Goal: Task Accomplishment & Management: Manage account settings

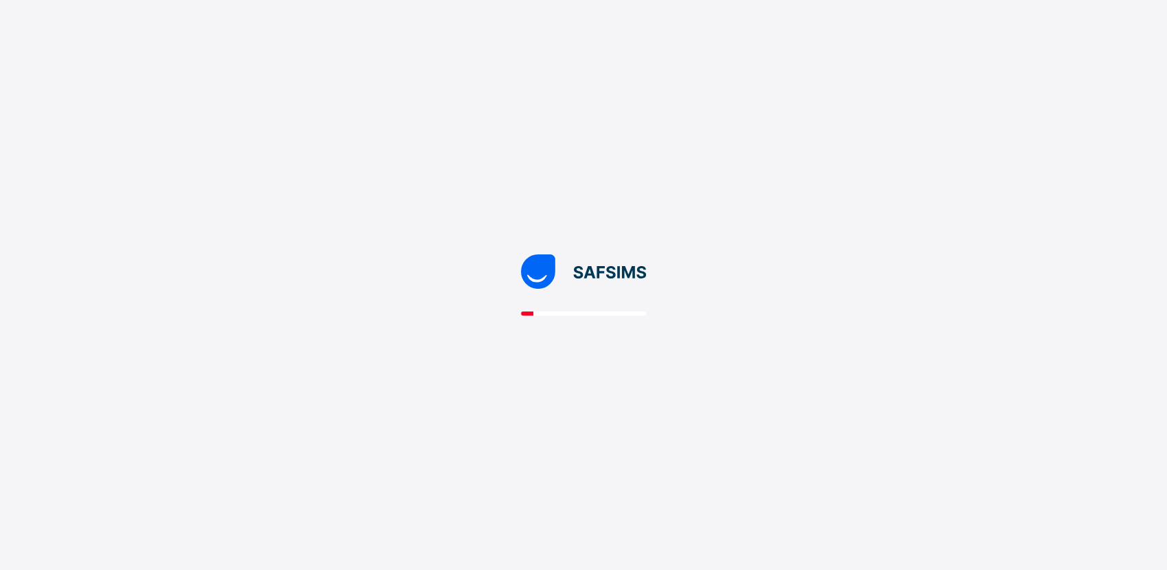
drag, startPoint x: 0, startPoint y: 0, endPoint x: 915, endPoint y: 400, distance: 998.8
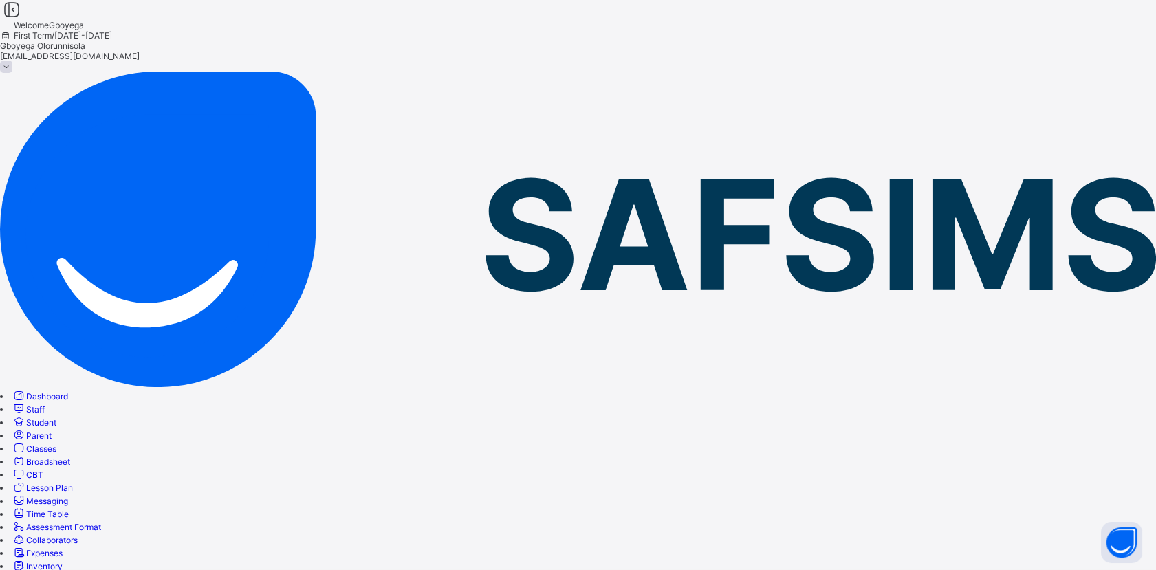
click at [52, 430] on span "Parent" at bounding box center [38, 435] width 25 height 10
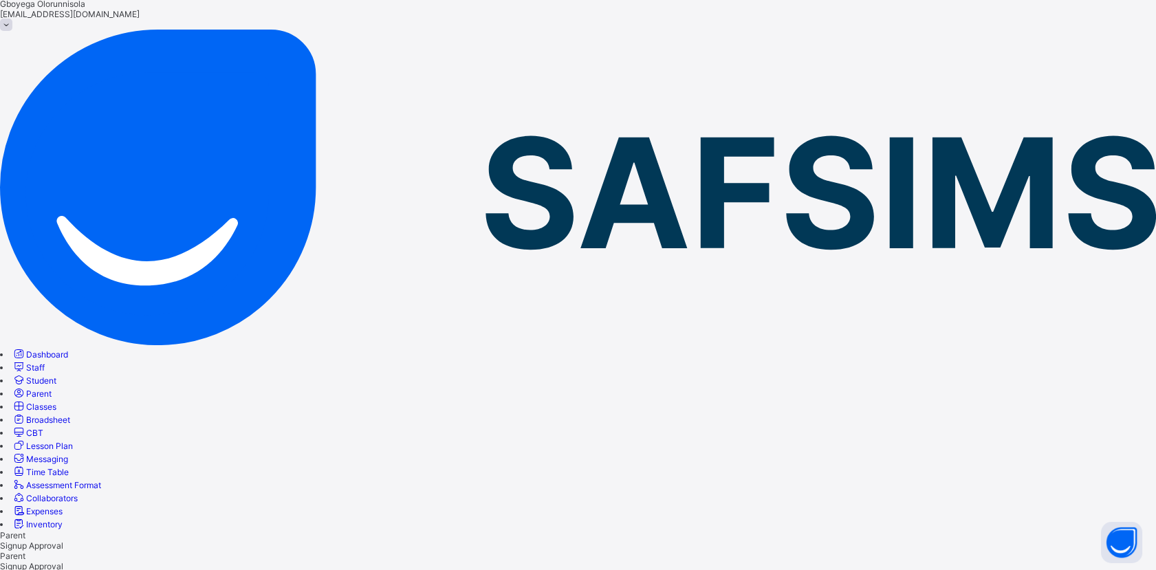
scroll to position [45, 0]
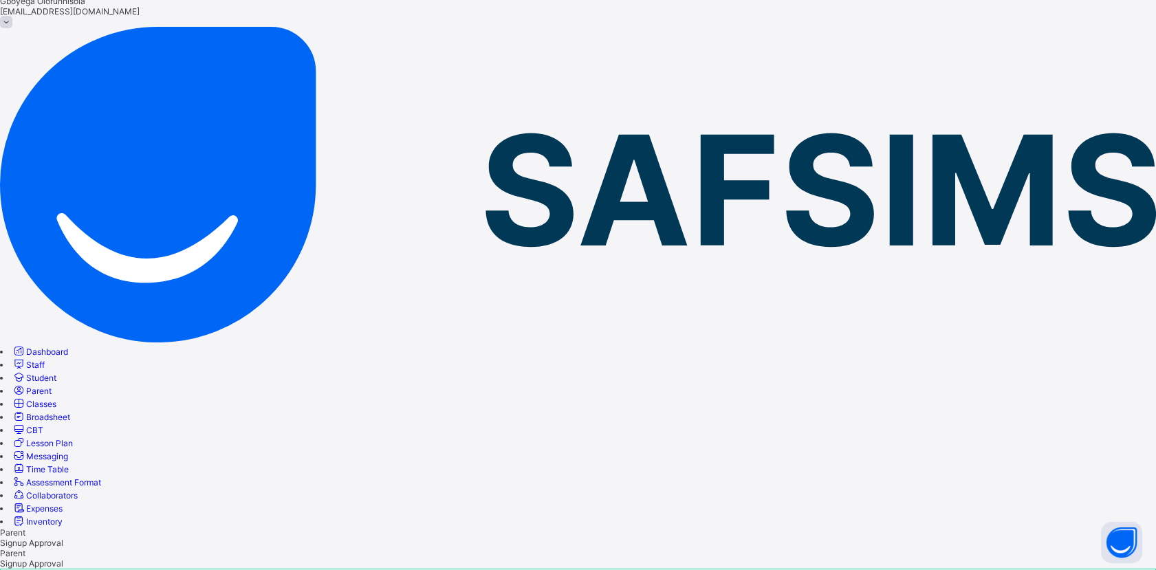
click at [25, 527] on span "Parent" at bounding box center [12, 532] width 25 height 10
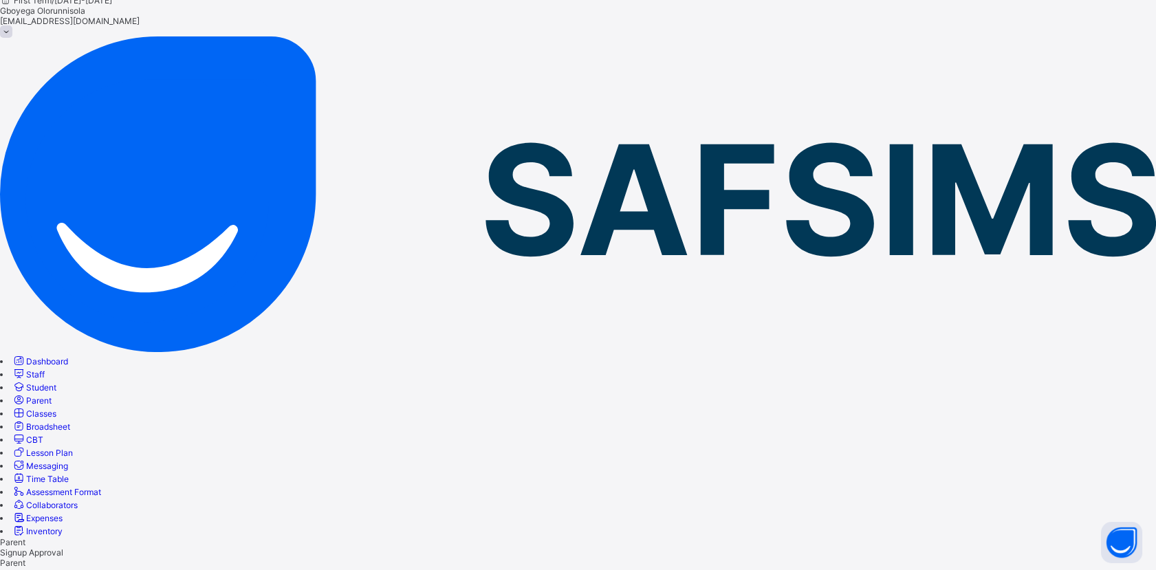
type input "*"
